Goal: Find specific page/section: Find specific page/section

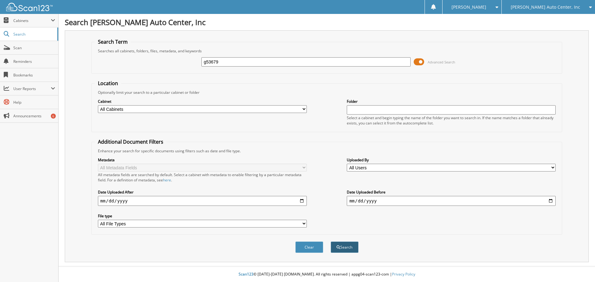
type input "g53679"
click at [345, 246] on button "Search" at bounding box center [345, 247] width 28 height 11
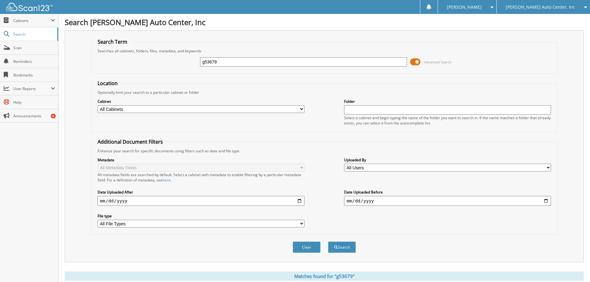
click at [420, 62] on span at bounding box center [415, 61] width 11 height 9
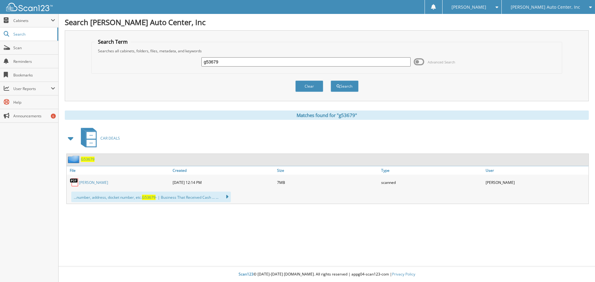
click at [89, 161] on span "G53679" at bounding box center [88, 159] width 14 height 5
